Goal: Information Seeking & Learning: Learn about a topic

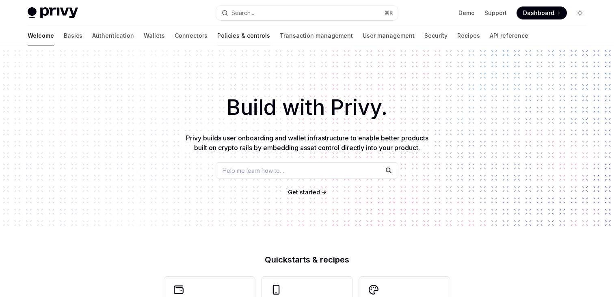
click at [217, 33] on link "Policies & controls" at bounding box center [243, 35] width 53 height 19
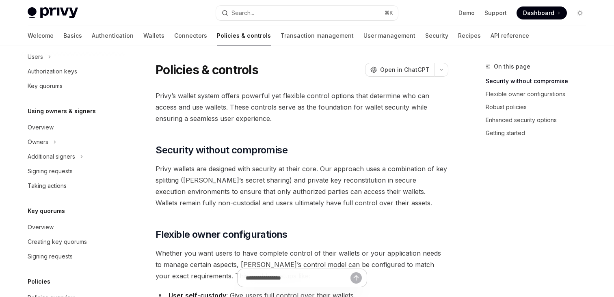
scroll to position [198, 0]
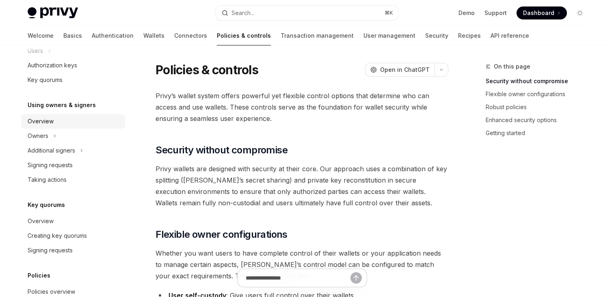
click at [45, 120] on div "Overview" at bounding box center [41, 122] width 26 height 10
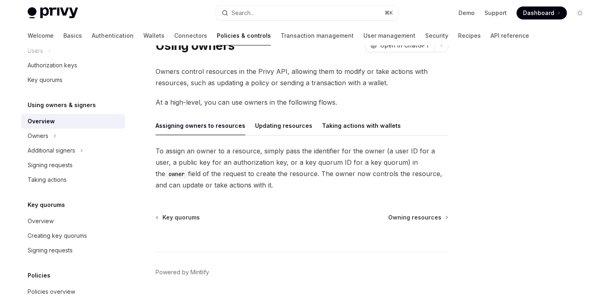
scroll to position [39, 0]
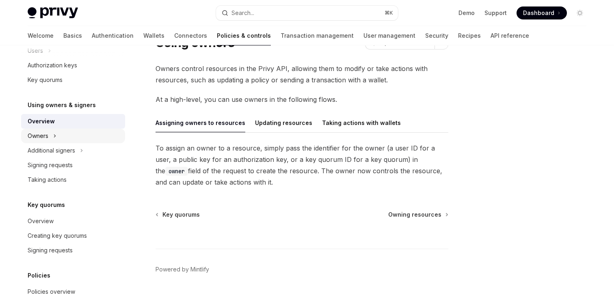
click at [60, 131] on button "Owners" at bounding box center [73, 136] width 104 height 15
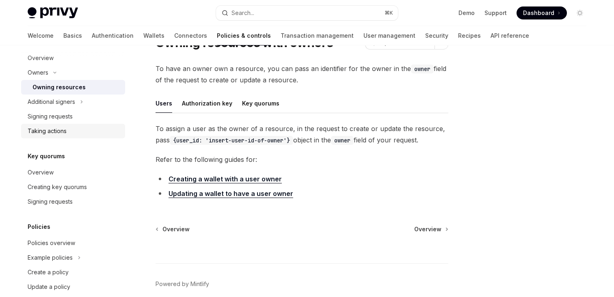
scroll to position [271, 0]
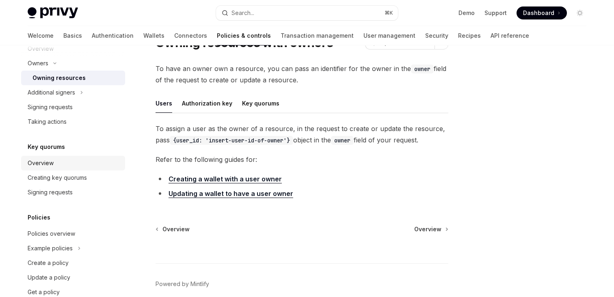
click at [51, 166] on div "Overview" at bounding box center [41, 163] width 26 height 10
type textarea "*"
